Goal: Entertainment & Leisure: Consume media (video, audio)

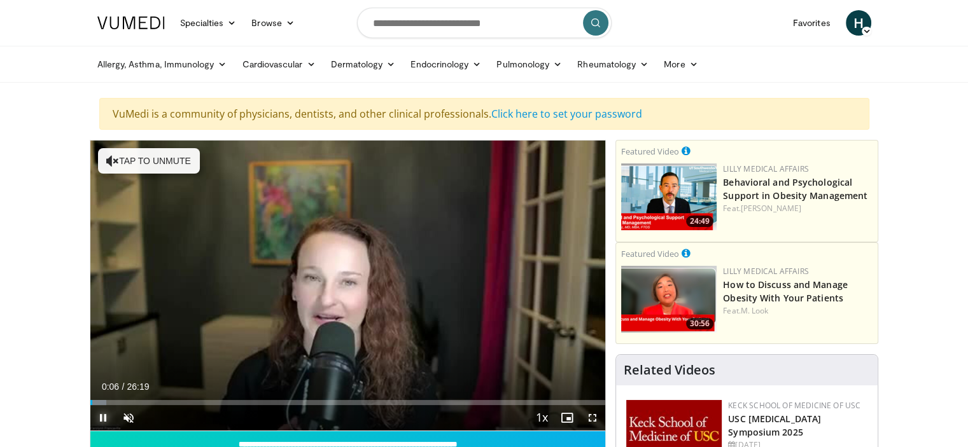
click at [102, 427] on span "Video Player" at bounding box center [102, 417] width 25 height 25
click at [126, 430] on span "Video Player" at bounding box center [128, 417] width 25 height 25
click at [105, 431] on span "Video Player" at bounding box center [102, 417] width 25 height 25
click at [132, 430] on span "Video Player" at bounding box center [128, 417] width 25 height 25
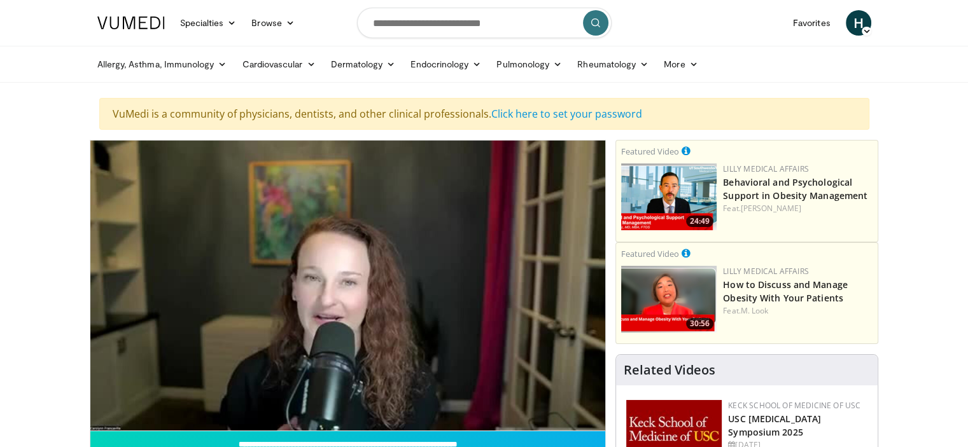
click at [132, 430] on div "10 seconds Tap to unmute" at bounding box center [347, 286] width 515 height 290
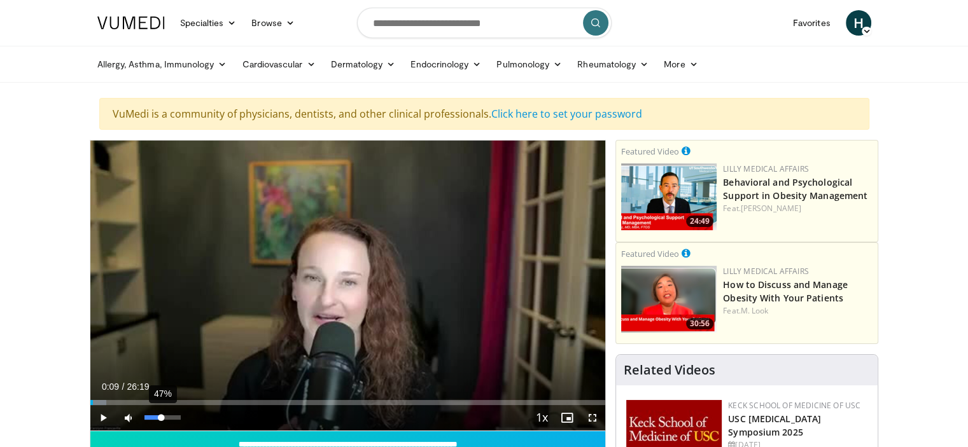
click at [161, 420] on div "47%" at bounding box center [162, 418] width 36 height 4
click at [107, 431] on span "Video Player" at bounding box center [102, 417] width 25 height 25
click at [150, 420] on div "16%" at bounding box center [162, 418] width 36 height 4
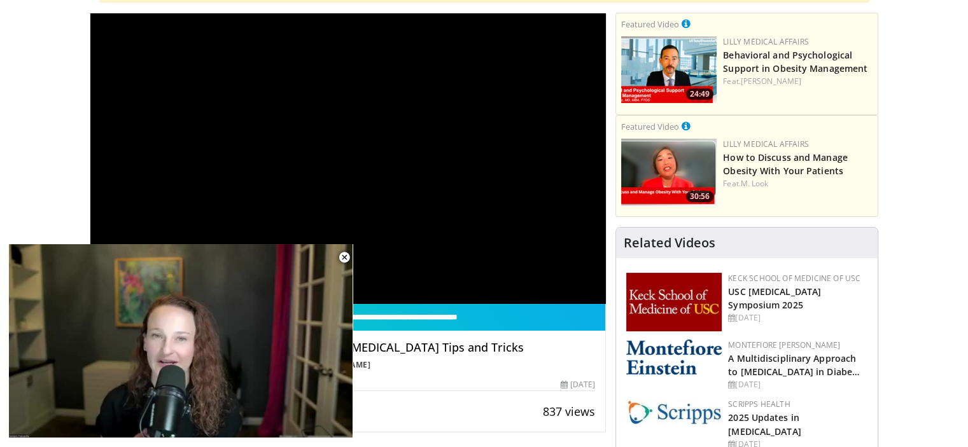
scroll to position [99, 0]
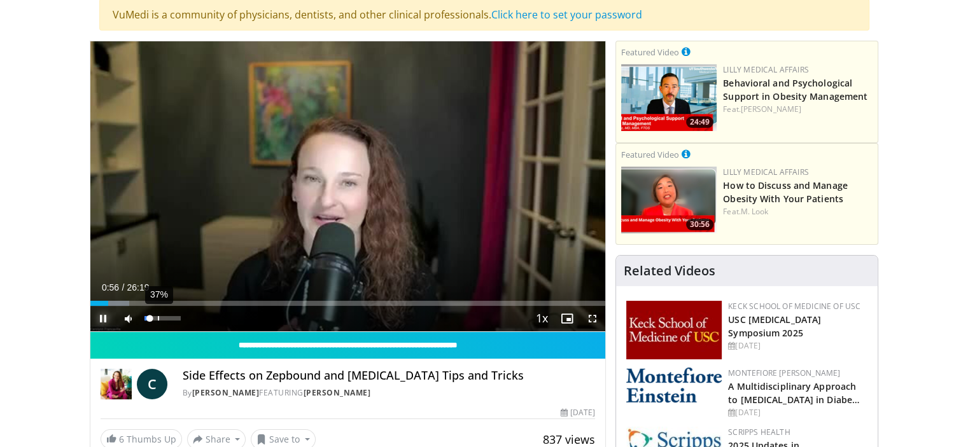
click at [158, 321] on div "37%" at bounding box center [162, 318] width 36 height 4
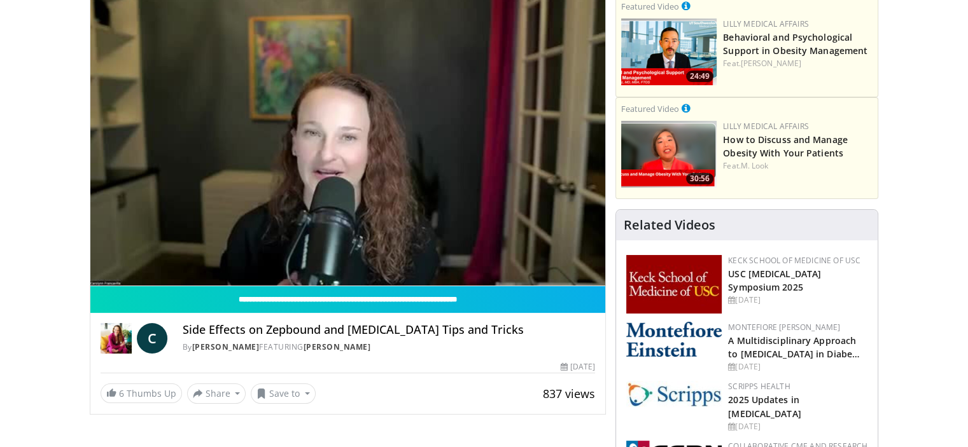
scroll to position [145, 0]
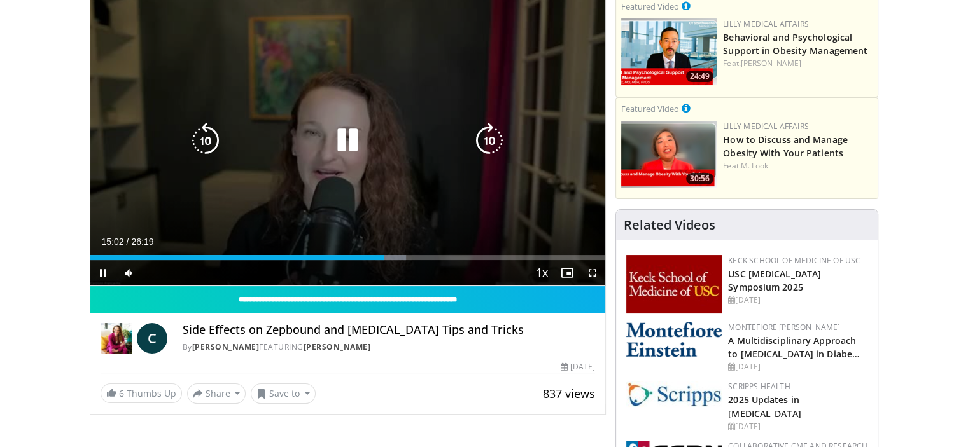
click at [349, 158] on icon "Video Player" at bounding box center [348, 141] width 36 height 36
